Goal: Task Accomplishment & Management: Complete application form

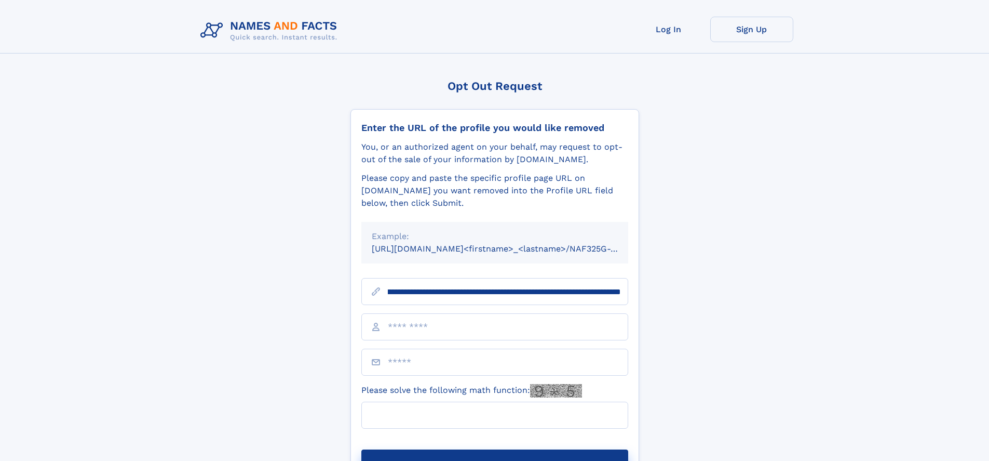
scroll to position [0, 120]
type input "**********"
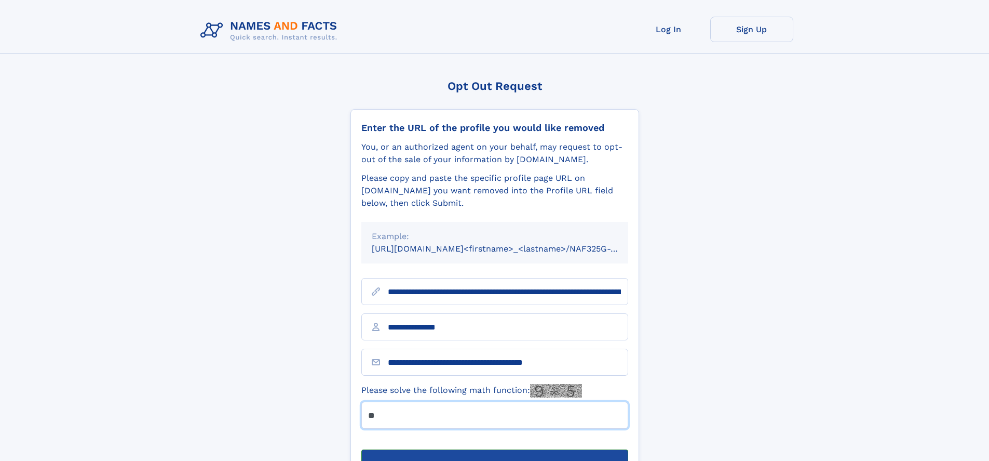
type input "**"
click at [494, 449] on button "Submit Opt Out Request" at bounding box center [494, 465] width 267 height 33
